Goal: Transaction & Acquisition: Purchase product/service

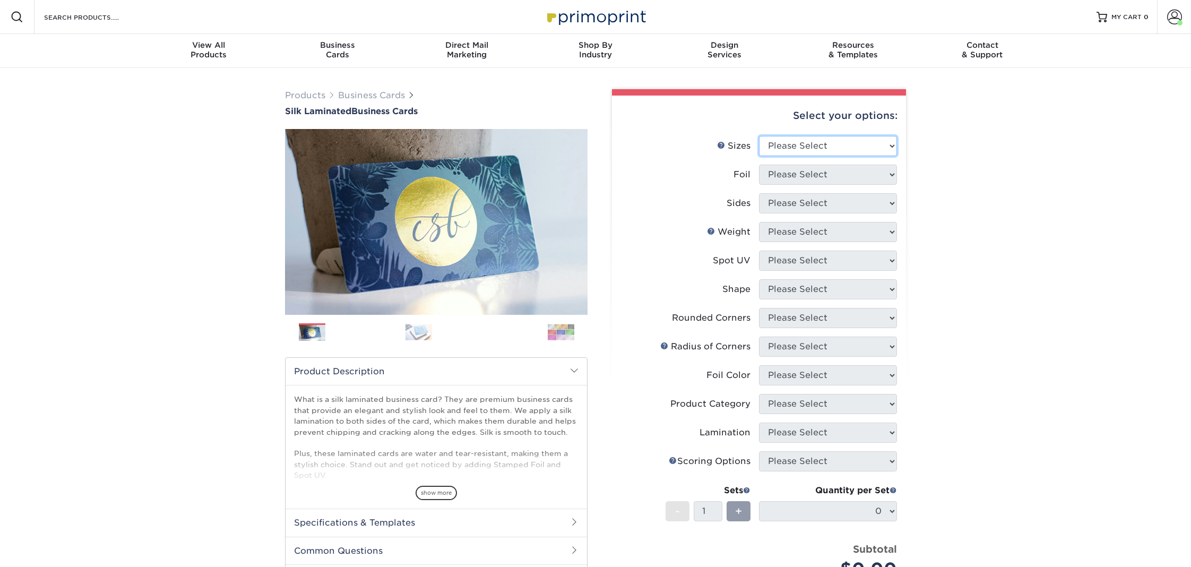
click at [866, 142] on select "Please Select 1.5" x 3.5" - Mini 1.75" x 3.5" - Mini 2" x 2" - Square 2" x 3" -…" at bounding box center [828, 146] width 138 height 20
select select "2.00x3.50"
click at [759, 136] on select "Please Select 1.5" x 3.5" - Mini 1.75" x 3.5" - Mini 2" x 2" - Square 2" x 3" -…" at bounding box center [828, 146] width 138 height 20
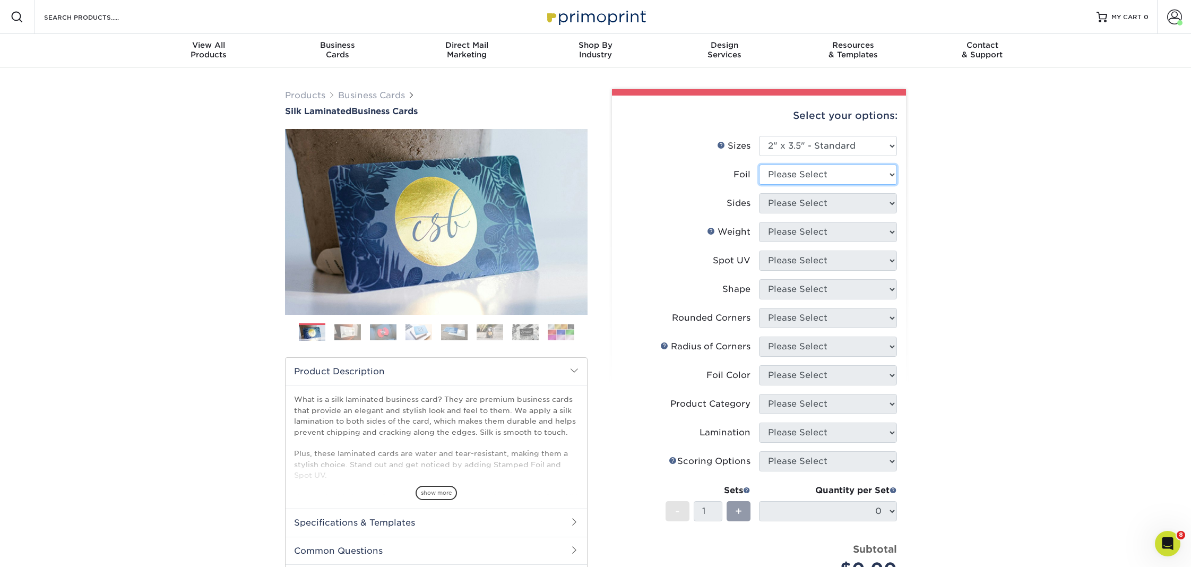
click at [825, 174] on select "Please Select Yes No" at bounding box center [828, 175] width 138 height 20
select select "0"
click at [759, 165] on select "Please Select Yes No" at bounding box center [828, 175] width 138 height 20
click at [799, 203] on select "Please Select Print Both Sides Print Front Only" at bounding box center [828, 203] width 138 height 20
select select "13abbda7-1d64-4f25-8bb2-c179b224825d"
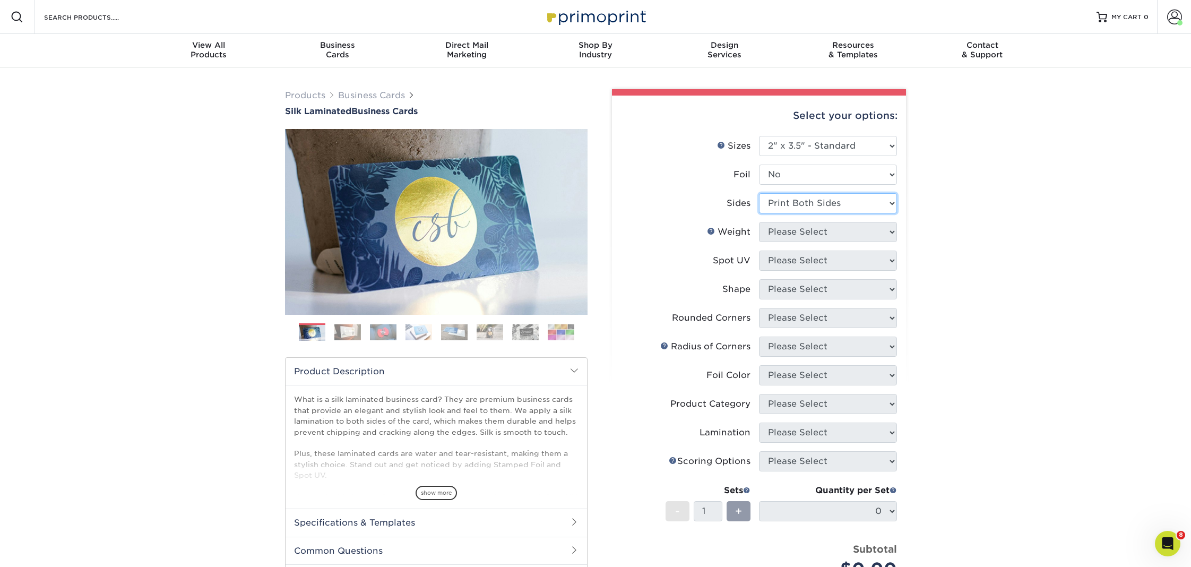
click at [759, 193] on select "Please Select Print Both Sides Print Front Only" at bounding box center [828, 203] width 138 height 20
click at [795, 229] on select "Please Select 16PT" at bounding box center [828, 232] width 138 height 20
select select "16PT"
click at [759, 222] on select "Please Select 16PT" at bounding box center [828, 232] width 138 height 20
click at [794, 261] on select "Please Select No Spot UV Front and Back (Both Sides) Front Only Back Only" at bounding box center [828, 260] width 138 height 20
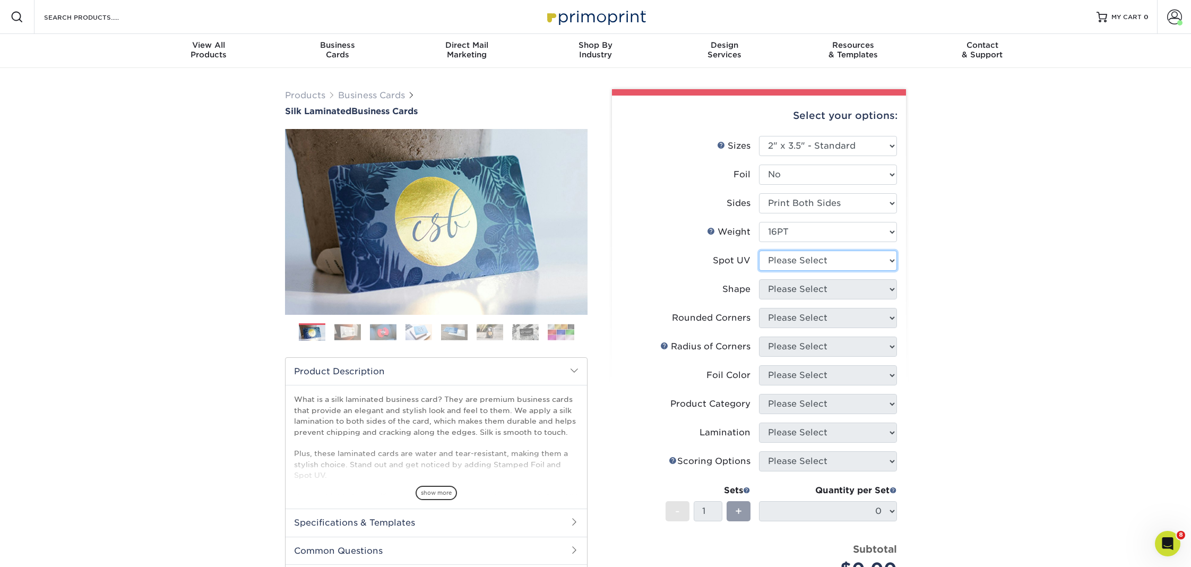
select select "3"
click at [759, 250] on select "Please Select No Spot UV Front and Back (Both Sides) Front Only Back Only" at bounding box center [828, 260] width 138 height 20
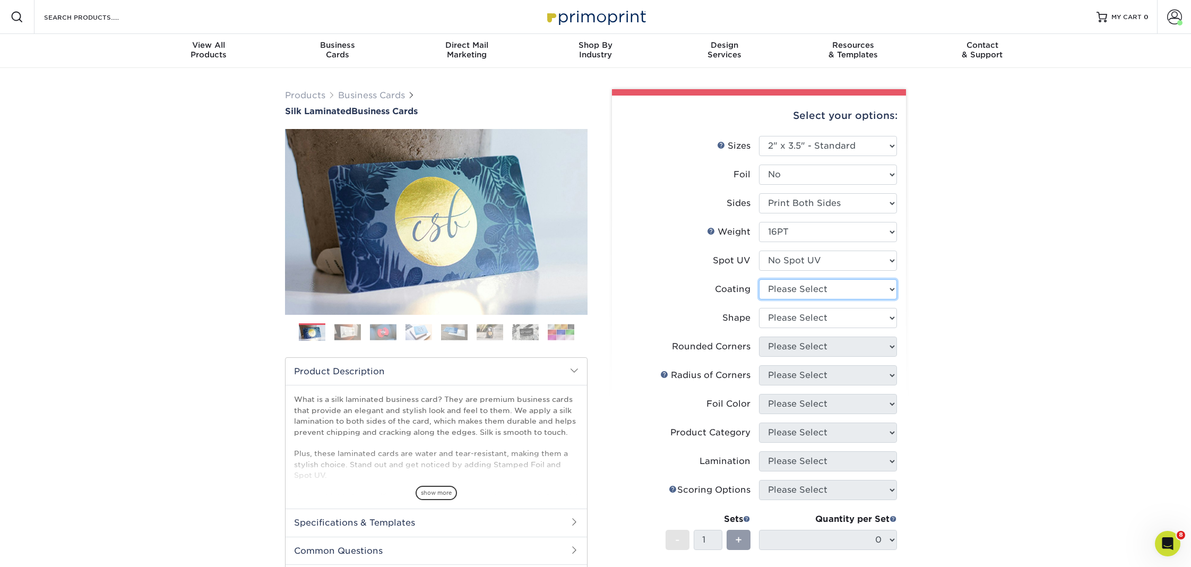
click at [790, 289] on select at bounding box center [828, 289] width 138 height 20
select select "3e7618de-abca-4bda-9f97-8b9129e913d8"
click at [759, 279] on select at bounding box center [828, 289] width 138 height 20
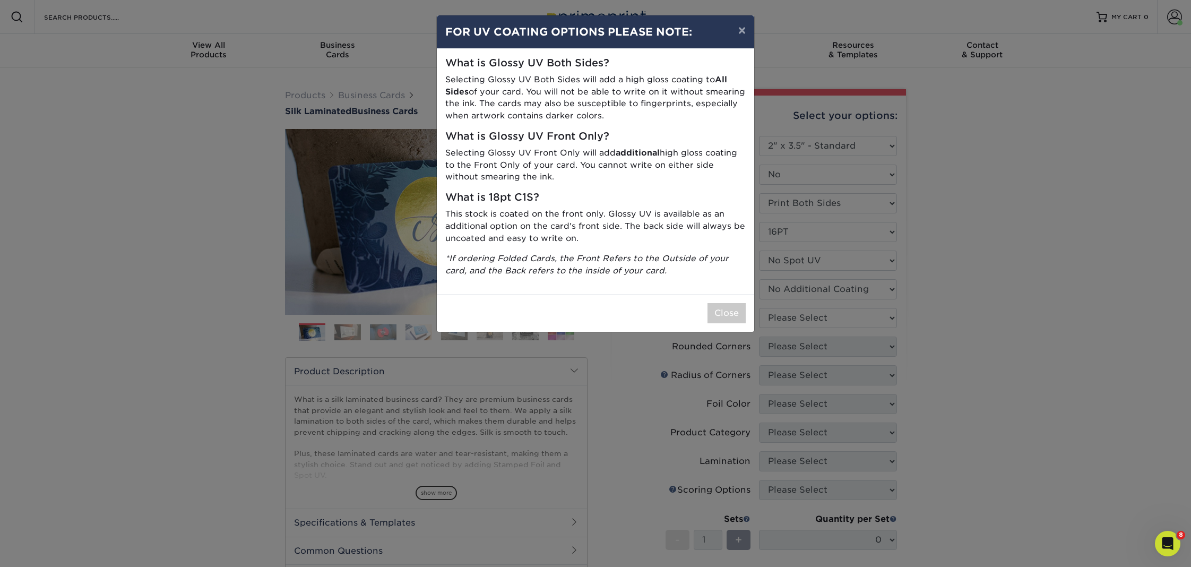
click at [788, 319] on div "× FOR UV COATING OPTIONS PLEASE NOTE: What is Glossy UV Both Sides? Selecting G…" at bounding box center [595, 283] width 1191 height 567
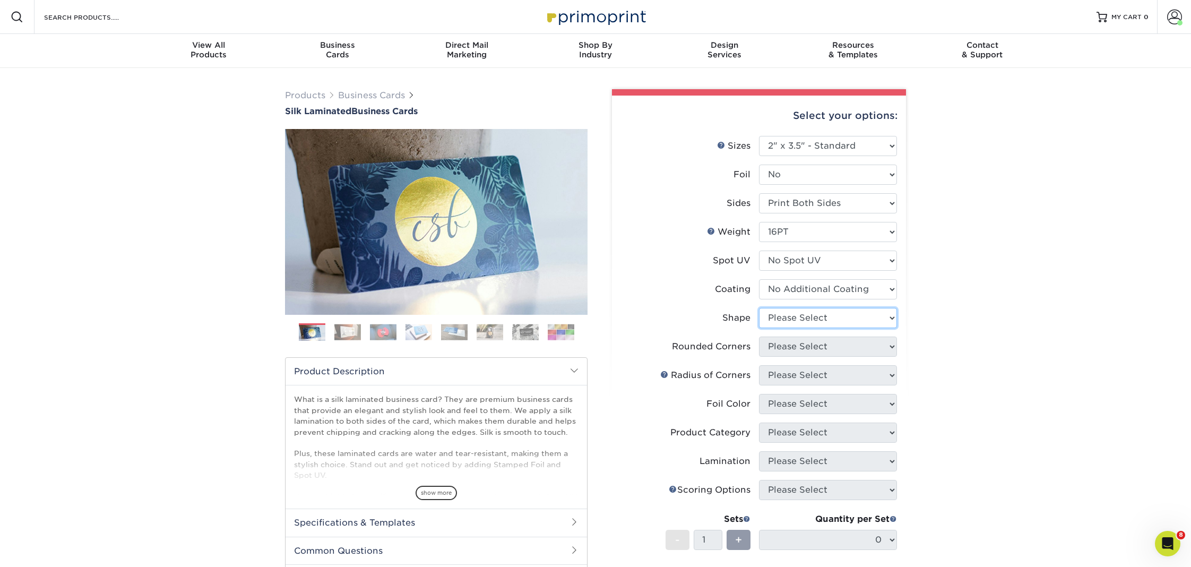
click at [787, 321] on select "Please Select Standard Oval" at bounding box center [828, 318] width 138 height 20
select select "standard"
click at [759, 308] on select "Please Select Standard Oval" at bounding box center [828, 318] width 138 height 20
click at [782, 344] on select "Please Select Yes - Round 2 Corners Yes - Round 4 Corners No" at bounding box center [828, 346] width 138 height 20
select select "0"
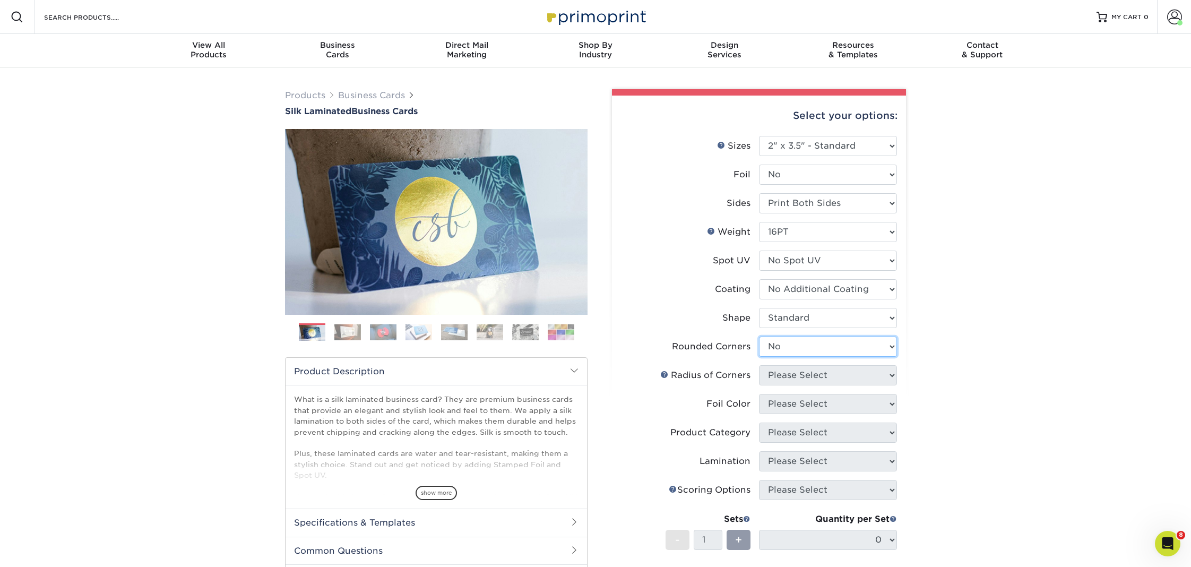
click at [759, 336] on select "Please Select Yes - Round 2 Corners Yes - Round 4 Corners No" at bounding box center [828, 346] width 138 height 20
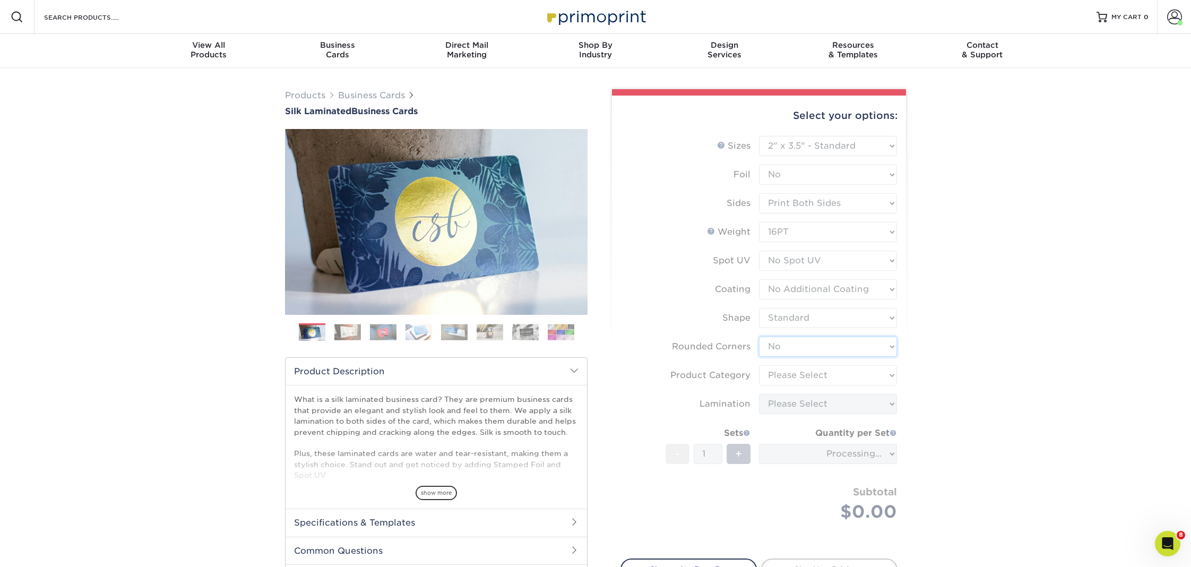
type input "1f3c18b4-aeb9-48d2-bf4e-2717716f1703"
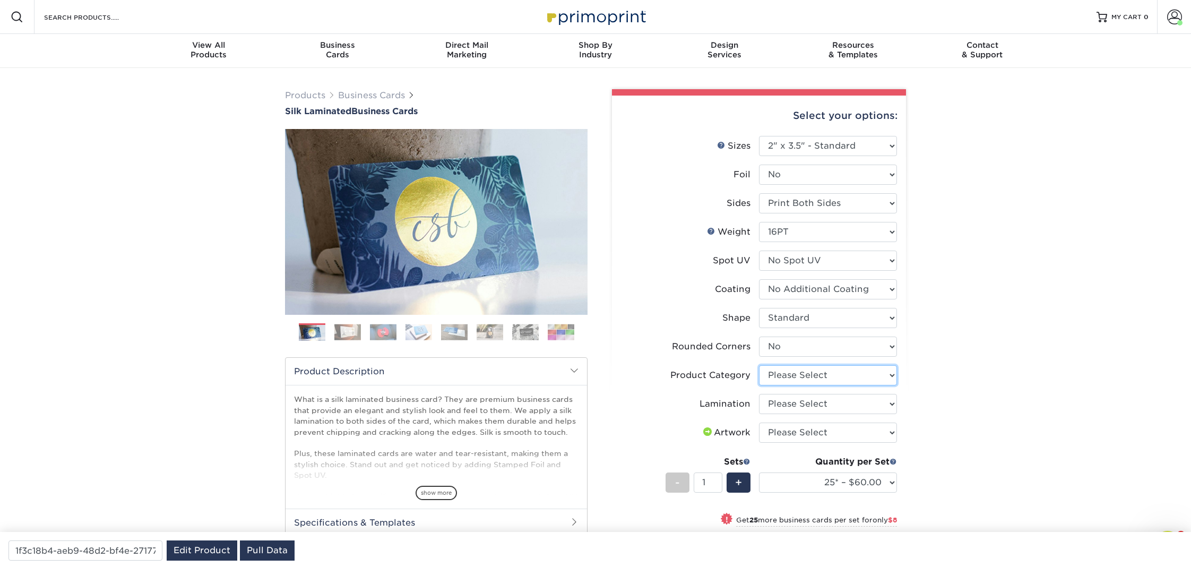
click at [801, 370] on select "Please Select Business Cards" at bounding box center [828, 375] width 138 height 20
click at [759, 365] on select "Please Select Business Cards" at bounding box center [828, 375] width 138 height 20
click at [800, 373] on select "Please Select Business Cards" at bounding box center [828, 375] width 138 height 20
select select "3b5148f1-0588-4f88-a218-97bcfdce65c1"
click at [759, 365] on select "Please Select Business Cards" at bounding box center [828, 375] width 138 height 20
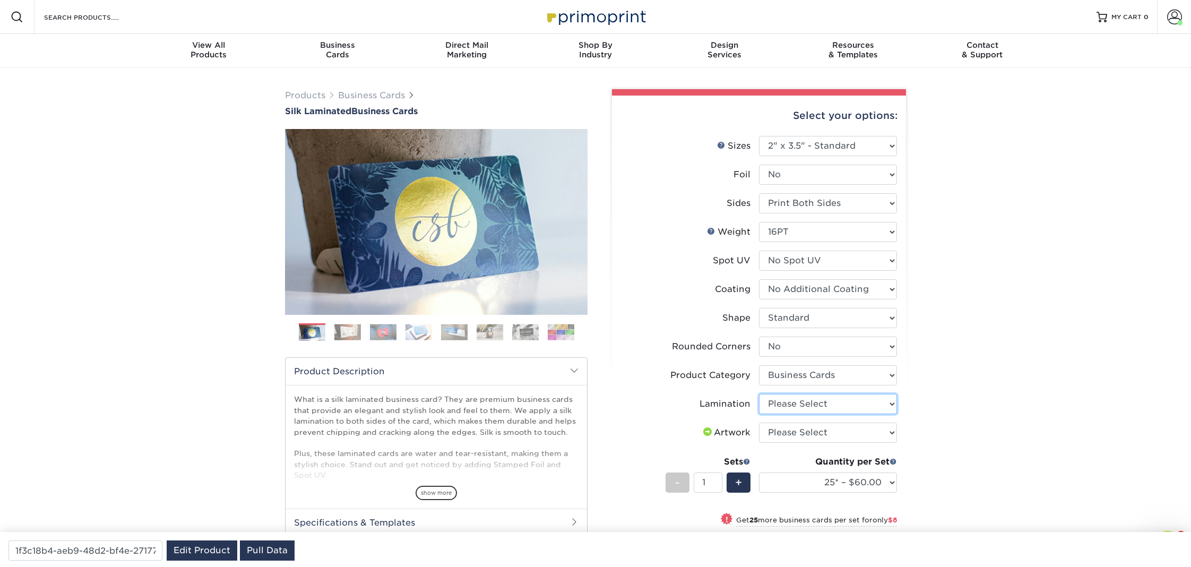
click at [800, 404] on select "Please Select Silk" at bounding box center [828, 404] width 138 height 20
select select "ccacb42f-45f7-42d3-bbd3-7c8421cf37f0"
click at [759, 394] on select "Please Select Silk" at bounding box center [828, 404] width 138 height 20
click at [803, 432] on select "Please Select I will upload files I need a design - $100" at bounding box center [828, 432] width 138 height 20
select select "upload"
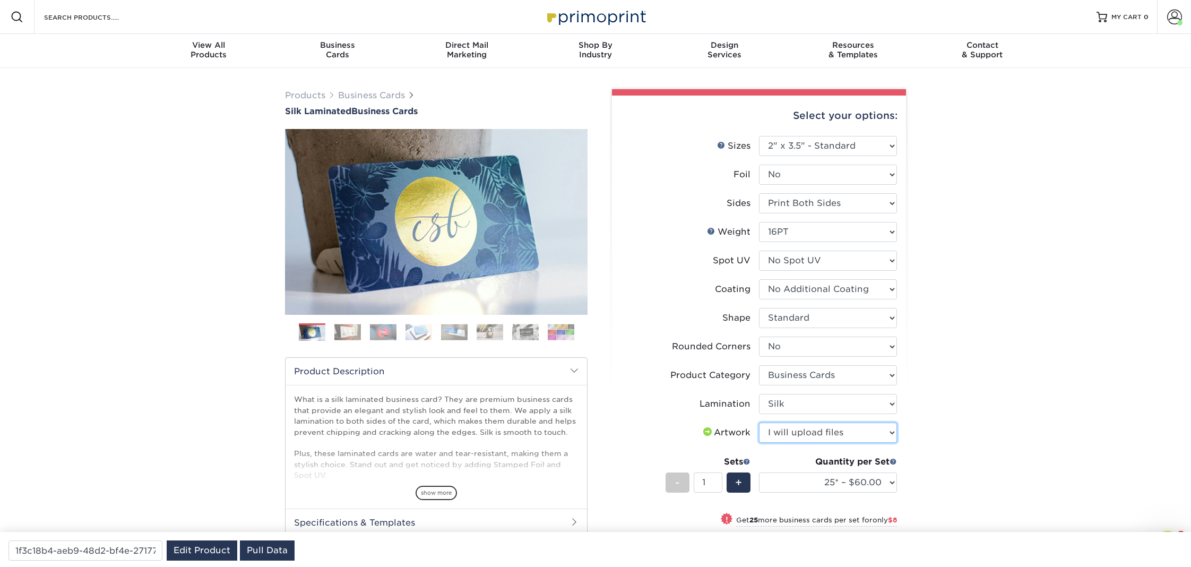
click at [759, 422] on select "Please Select I will upload files I need a design - $100" at bounding box center [828, 432] width 138 height 20
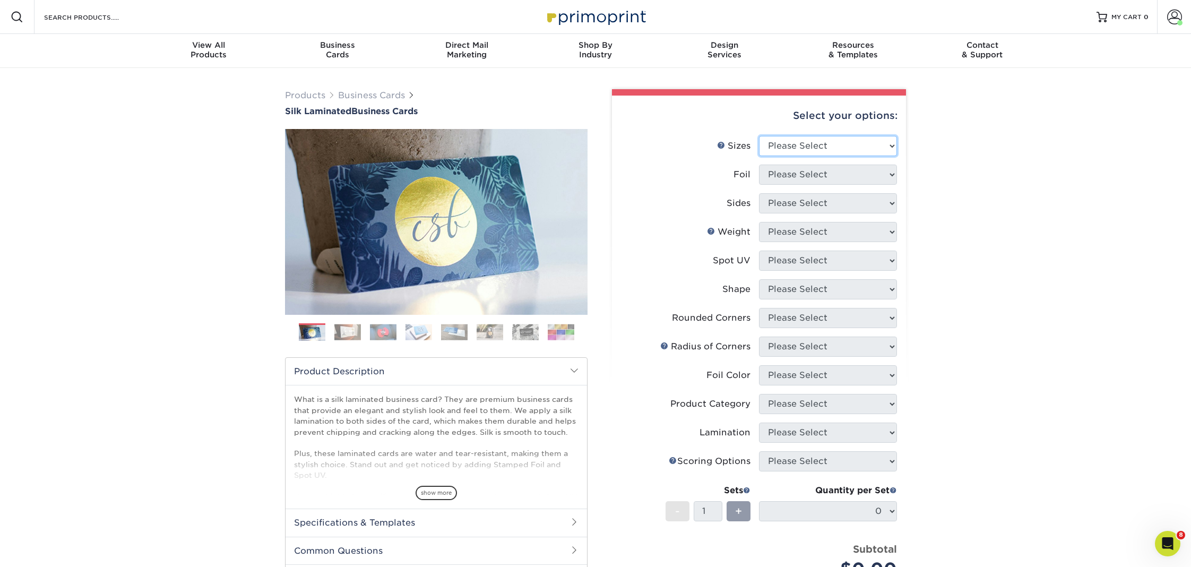
click at [816, 147] on select "Please Select 1.5" x 3.5" - Mini 1.75" x 3.5" - Mini 2" x 2" - Square 2" x 3" -…" at bounding box center [828, 146] width 138 height 20
select select "2.00x3.50"
click at [759, 136] on select "Please Select 1.5" x 3.5" - Mini 1.75" x 3.5" - Mini 2" x 2" - Square 2" x 3" -…" at bounding box center [828, 146] width 138 height 20
click at [805, 172] on select "Please Select Yes No" at bounding box center [828, 175] width 138 height 20
select select "0"
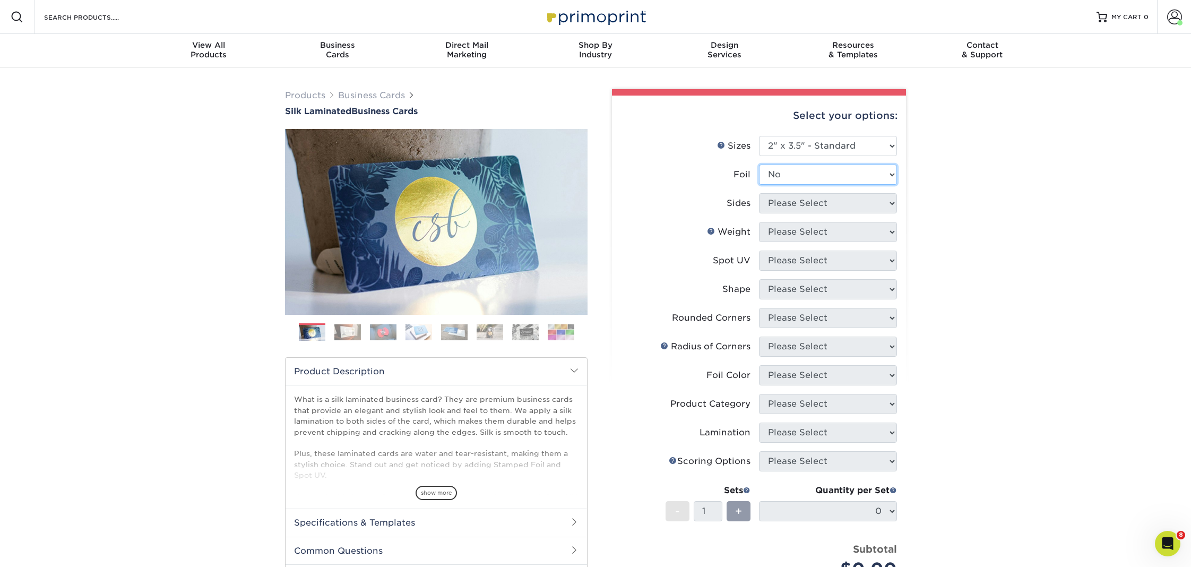
click at [759, 165] on select "Please Select Yes No" at bounding box center [828, 175] width 138 height 20
click at [788, 210] on select "Please Select Print Both Sides Print Both Sides - Foil Both Sides Print Both Si…" at bounding box center [828, 203] width 138 height 20
select select "13abbda7-1d64-4f25-8bb2-c179b224825d"
click at [759, 193] on select "Please Select Print Both Sides Print Front Only" at bounding box center [828, 203] width 138 height 20
click at [783, 237] on select "Please Select 16PT" at bounding box center [828, 232] width 138 height 20
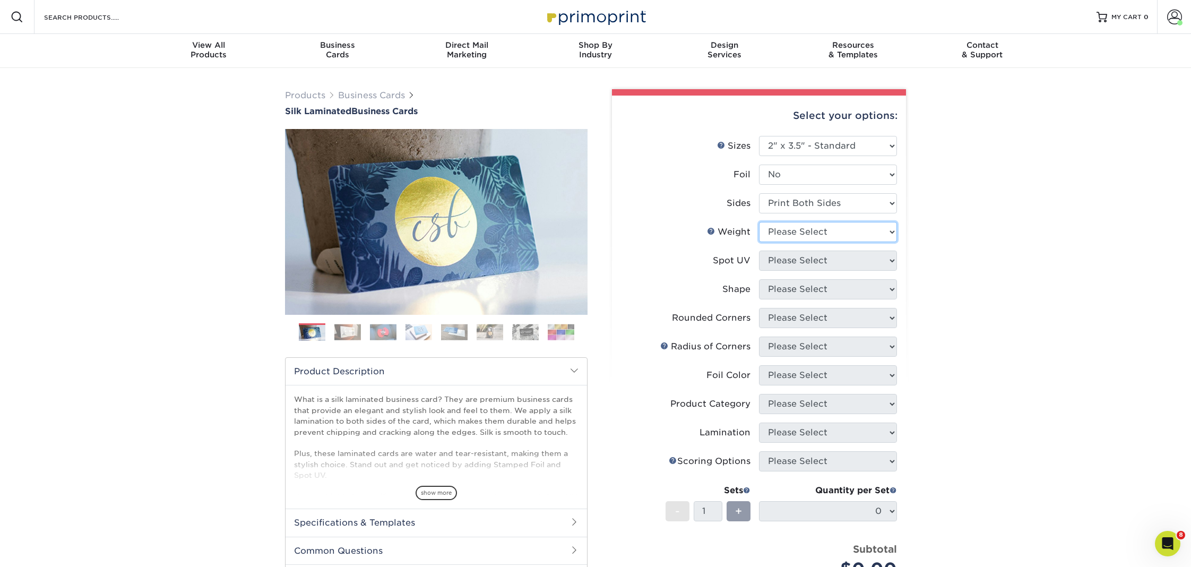
select select "16PT"
click at [759, 222] on select "Please Select 16PT" at bounding box center [828, 232] width 138 height 20
click at [783, 256] on select "Please Select No Spot UV Front and Back (Both Sides) Front Only Back Only" at bounding box center [828, 260] width 138 height 20
select select "3"
click at [759, 250] on select "Please Select No Spot UV Front and Back (Both Sides) Front Only Back Only" at bounding box center [828, 260] width 138 height 20
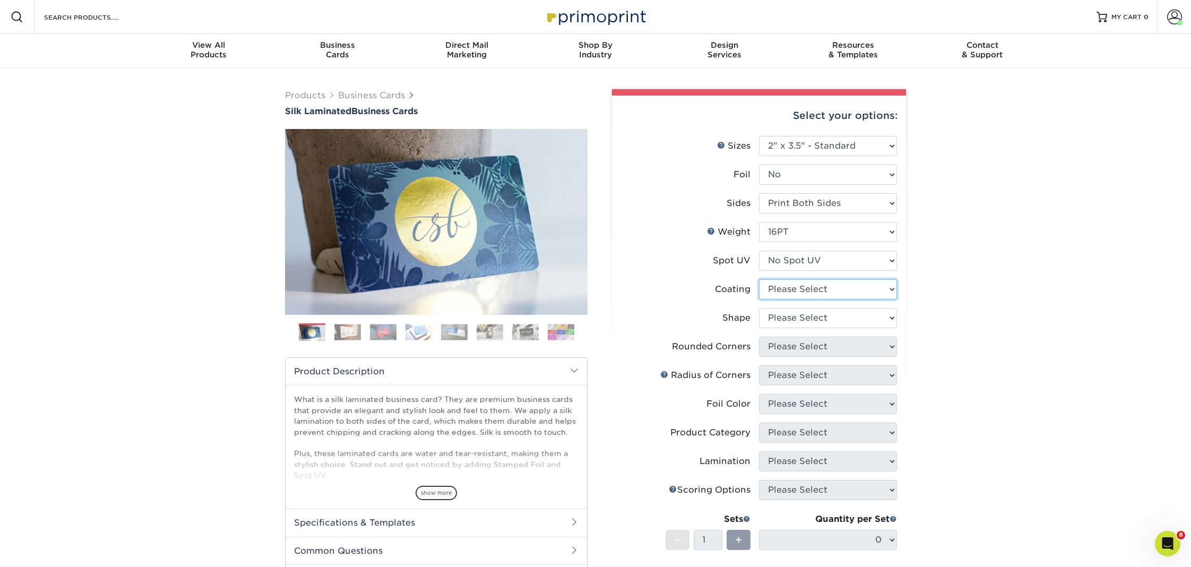
click at [782, 291] on select at bounding box center [828, 289] width 138 height 20
select select "3e7618de-abca-4bda-9f97-8b9129e913d8"
click at [759, 279] on select at bounding box center [828, 289] width 138 height 20
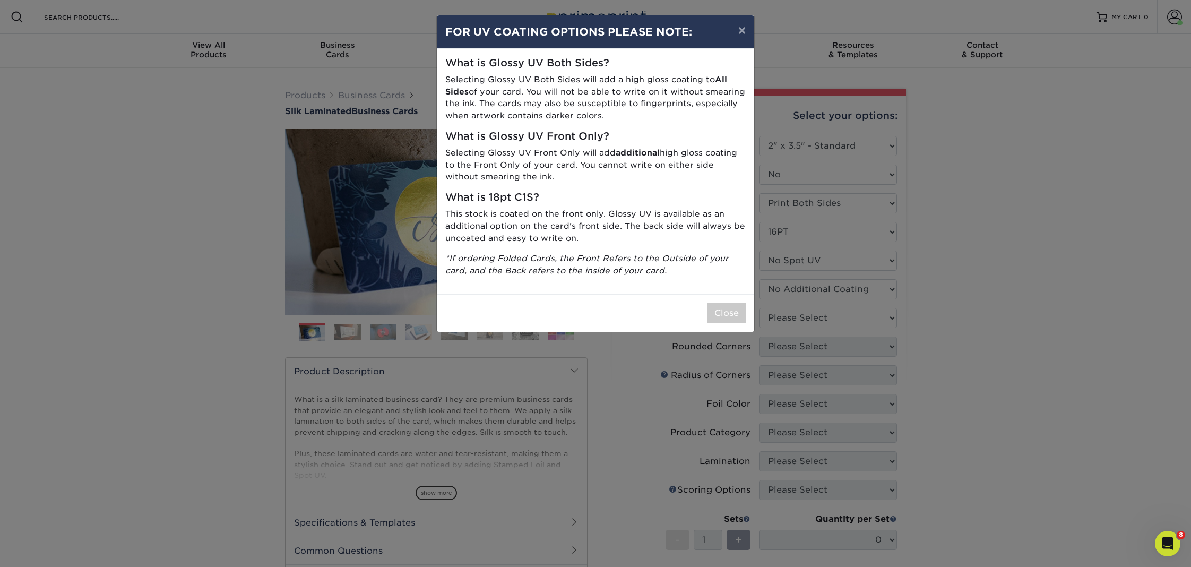
click at [784, 317] on div "× FOR UV COATING OPTIONS PLEASE NOTE: What is Glossy UV Both Sides? Selecting G…" at bounding box center [595, 283] width 1191 height 567
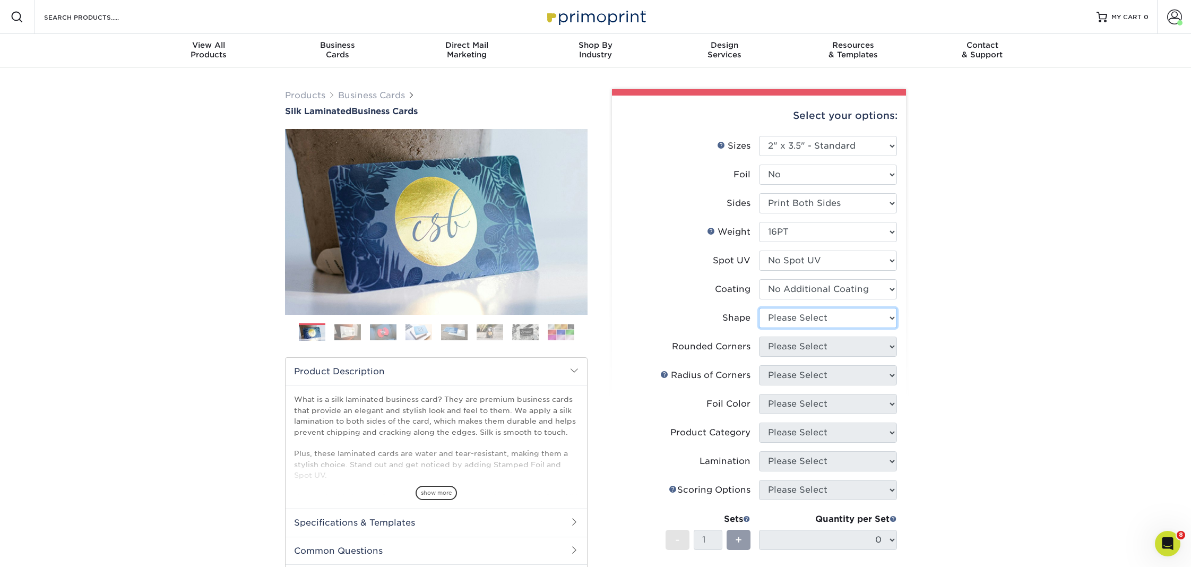
click at [777, 319] on select "Please Select Standard Oval" at bounding box center [828, 318] width 138 height 20
select select "standard"
click at [759, 308] on select "Please Select Standard Oval" at bounding box center [828, 318] width 138 height 20
click at [782, 348] on select "Please Select Yes - Round 2 Corners Yes - Round 4 Corners No" at bounding box center [828, 346] width 138 height 20
select select "0"
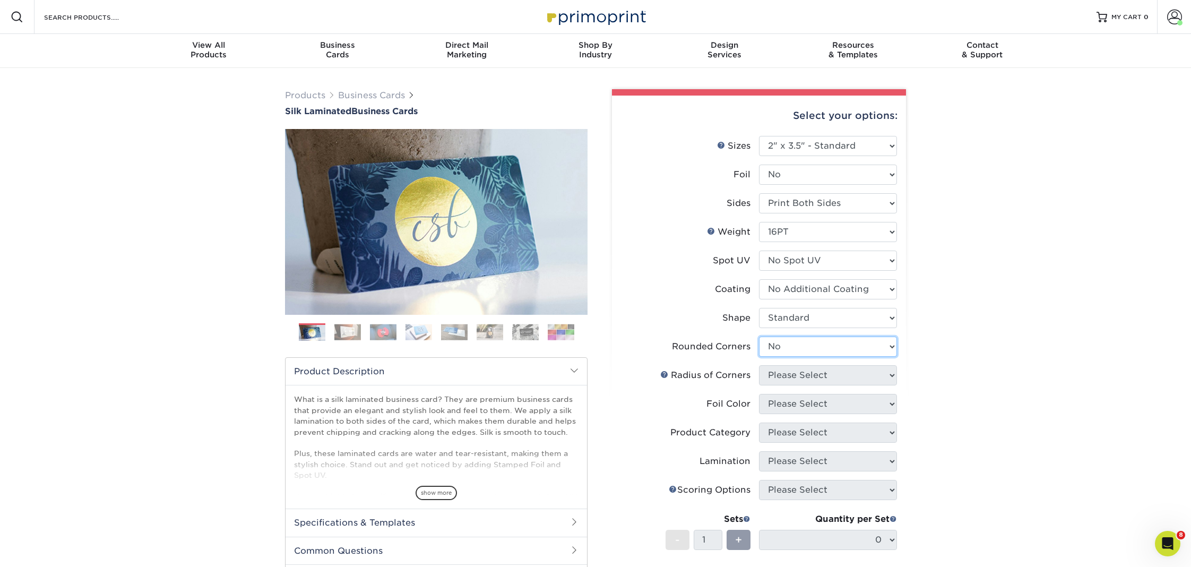
click at [759, 336] on select "Please Select Yes - Round 2 Corners Yes - Round 4 Corners No" at bounding box center [828, 346] width 138 height 20
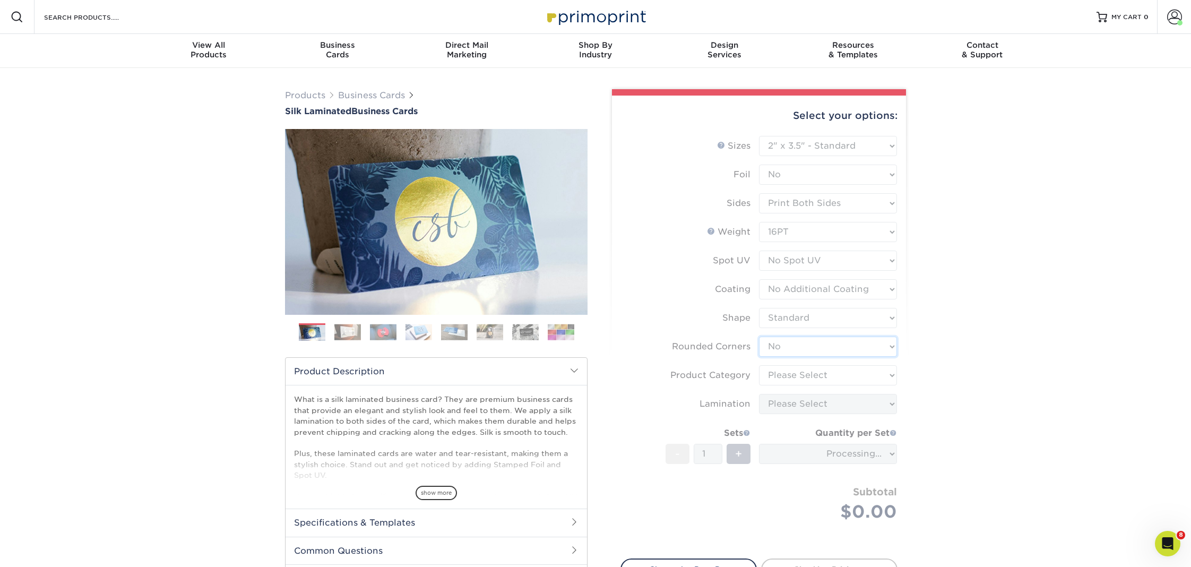
type input "1f3c18b4-aeb9-48d2-bf4e-2717716f1703"
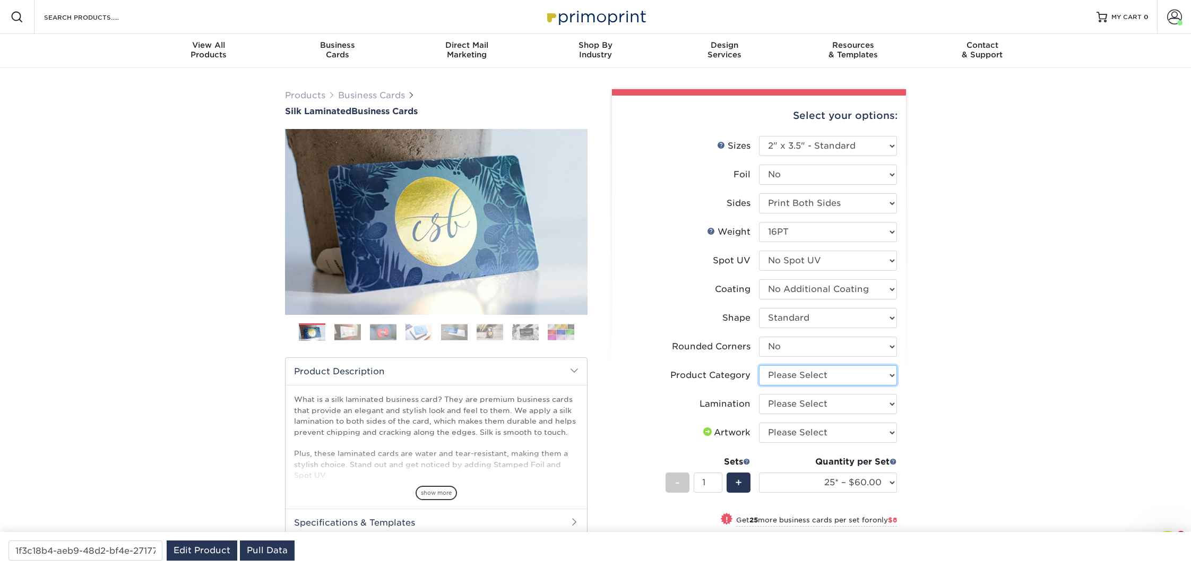
click at [791, 371] on select "Please Select Business Cards" at bounding box center [828, 375] width 138 height 20
select select "3b5148f1-0588-4f88-a218-97bcfdce65c1"
click at [759, 365] on select "Please Select Business Cards" at bounding box center [828, 375] width 138 height 20
click at [785, 407] on select "Please Select Silk" at bounding box center [828, 404] width 138 height 20
select select "ccacb42f-45f7-42d3-bbd3-7c8421cf37f0"
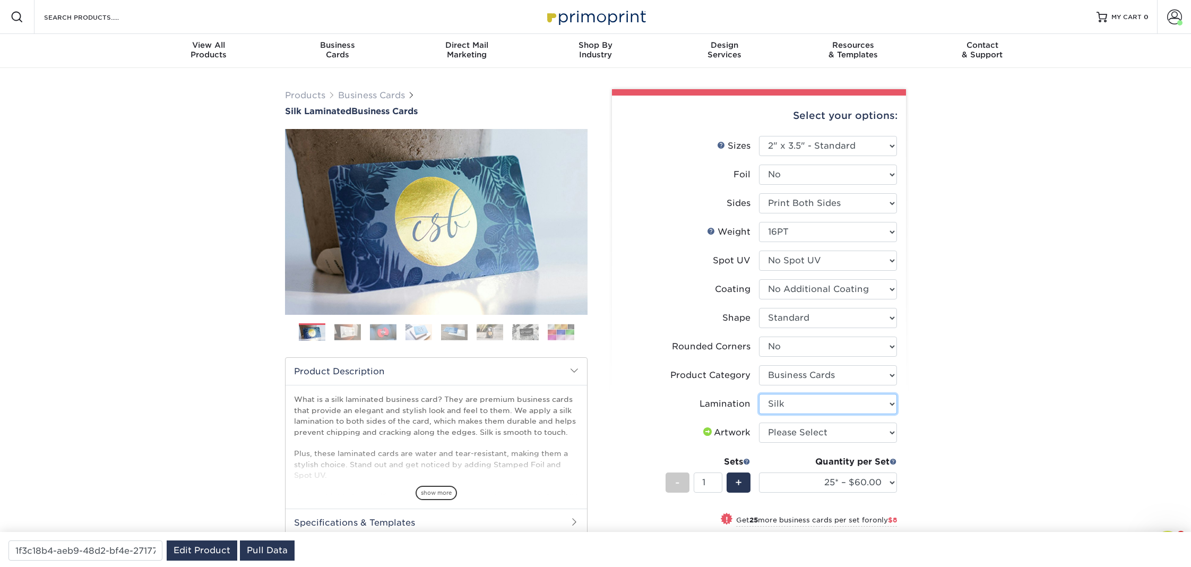
click at [759, 394] on select "Please Select Silk" at bounding box center [828, 404] width 138 height 20
click at [785, 432] on select "Please Select I will upload files I need a design - $100" at bounding box center [828, 432] width 138 height 20
select select "upload"
click at [759, 422] on select "Please Select I will upload files I need a design - $100" at bounding box center [828, 432] width 138 height 20
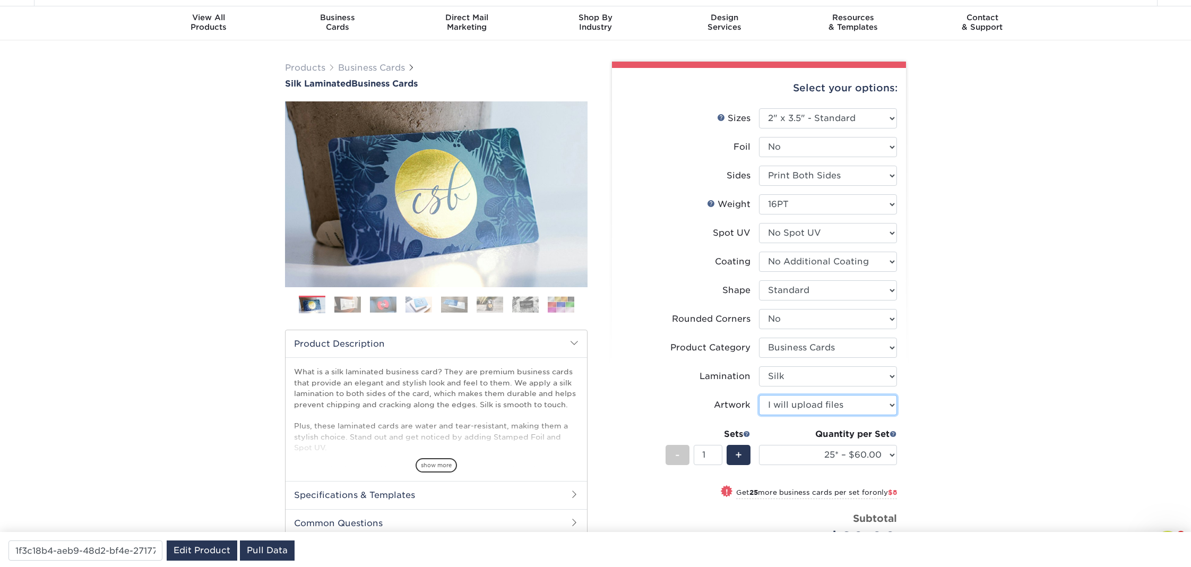
scroll to position [11, 0]
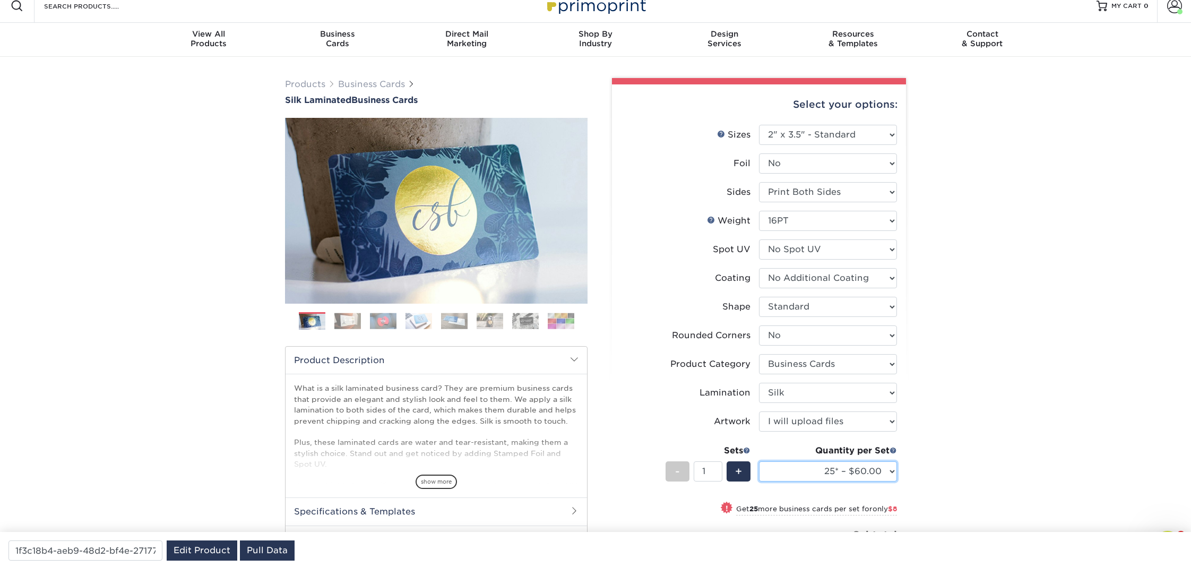
click at [887, 469] on select "25* – $60.00 50* – $68.00 75* – $76.00 100* – $84.00 250* – $92.00 500 – $96.00…" at bounding box center [828, 471] width 138 height 20
select select "100* – $84.00"
click at [759, 461] on select "25* – $60.00 50* – $68.00 75* – $76.00 100* – $84.00 250* – $92.00 500 – $96.00…" at bounding box center [828, 471] width 138 height 20
